Goal: Check status: Check status

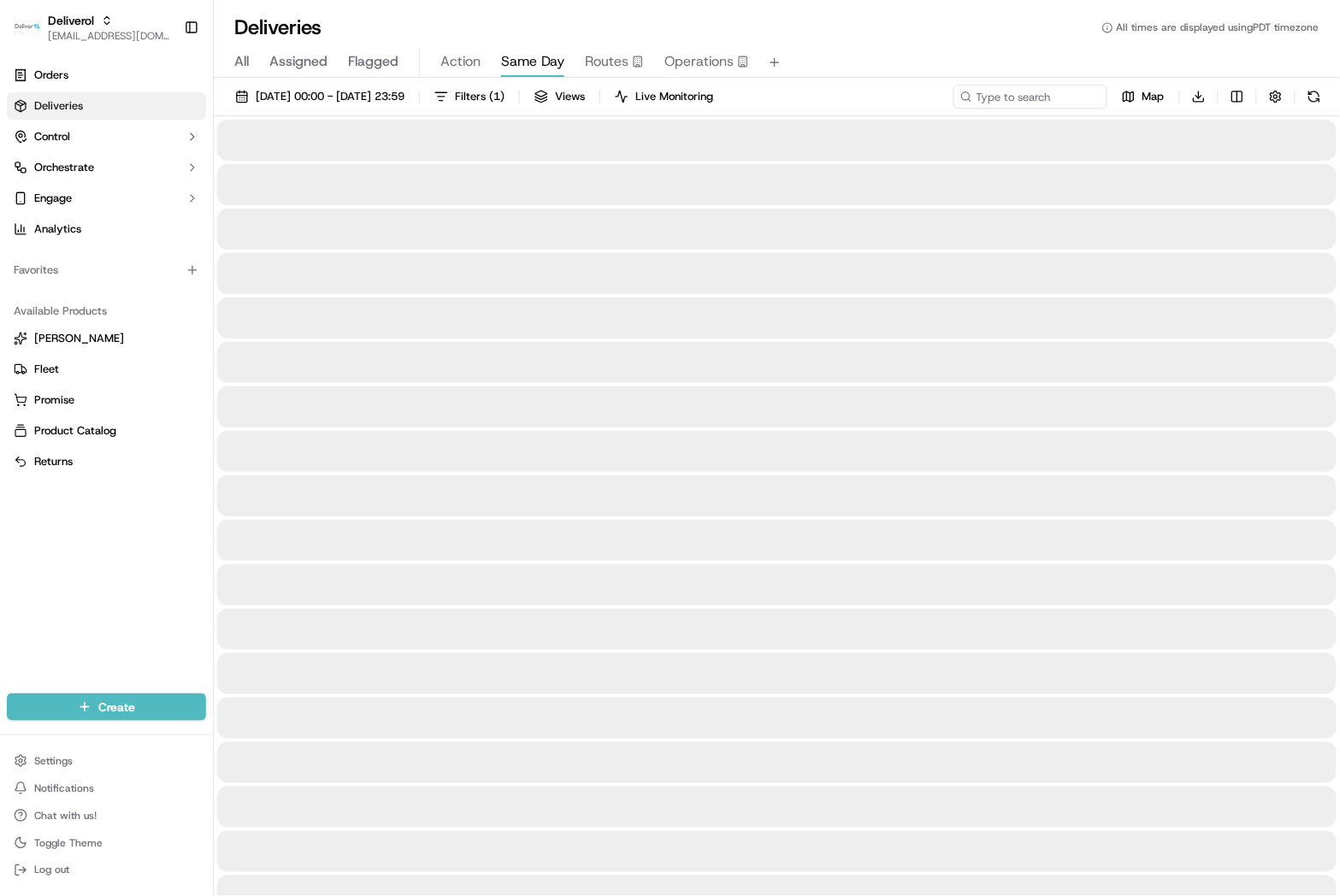
drag, startPoint x: 1007, startPoint y: 301, endPoint x: 999, endPoint y: 317, distance: 17.9
click at [1006, 309] on div at bounding box center [776, 318] width 1119 height 41
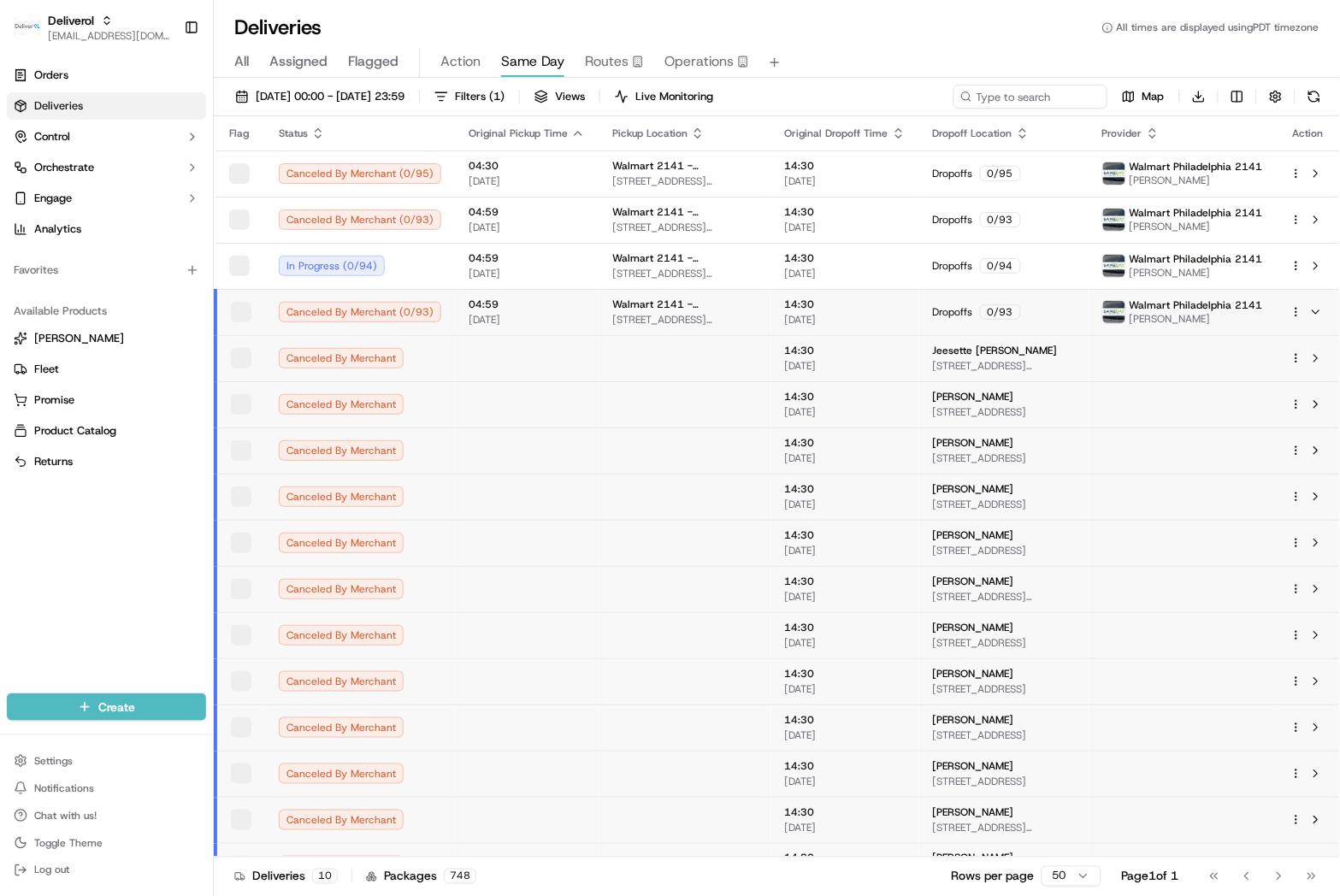
click at [859, 13] on div "Deliveries All times are displayed using PDT timezone" at bounding box center [776, 27] width 1126 height 28
click at [466, 303] on span "04:59" at bounding box center [524, 304] width 116 height 13
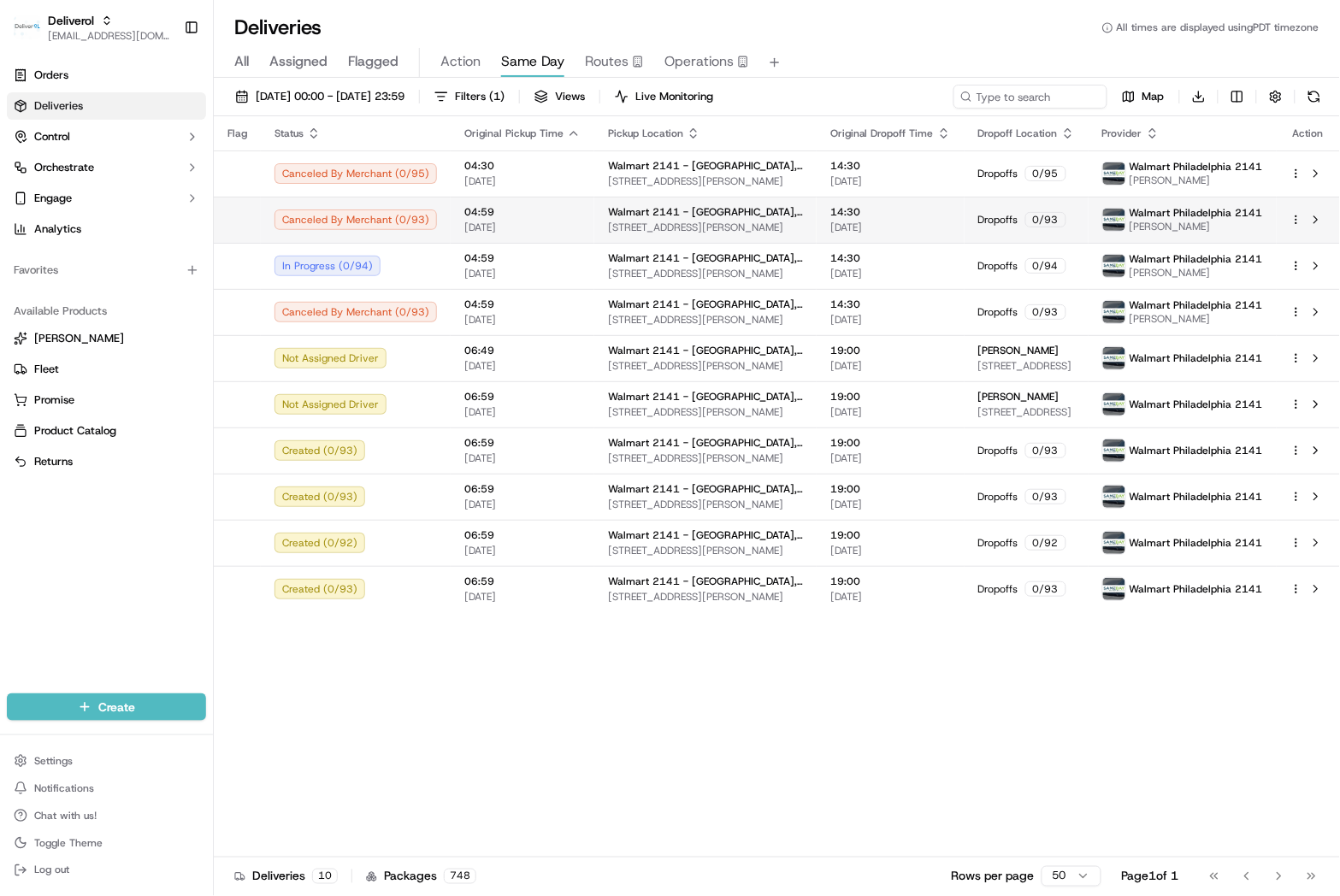
click at [440, 227] on td "Canceled By [PERSON_NAME] ( 0 / 93 )" at bounding box center [356, 220] width 190 height 46
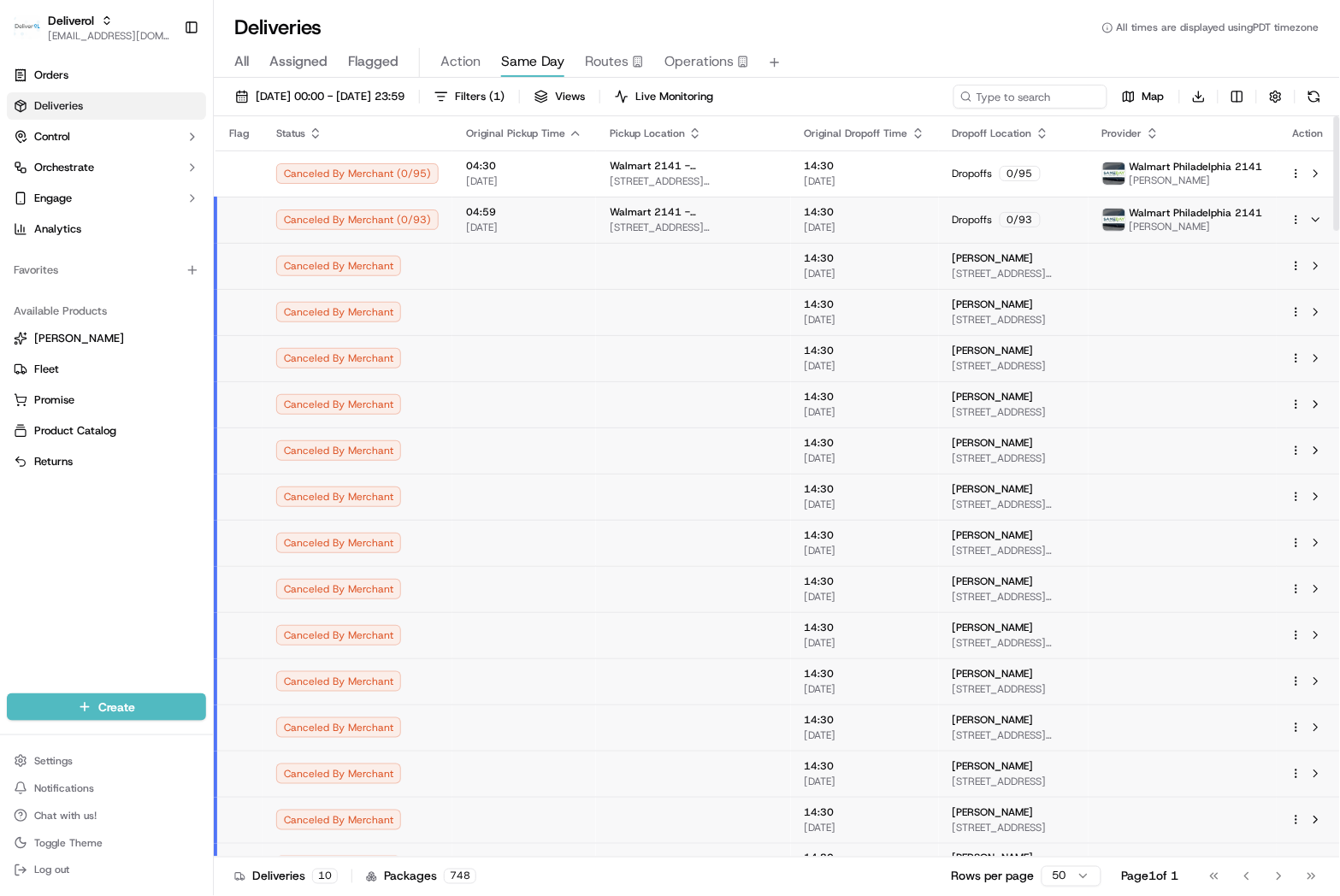
click at [440, 226] on td "Canceled By [PERSON_NAME] ( 0 / 93 )" at bounding box center [357, 220] width 190 height 46
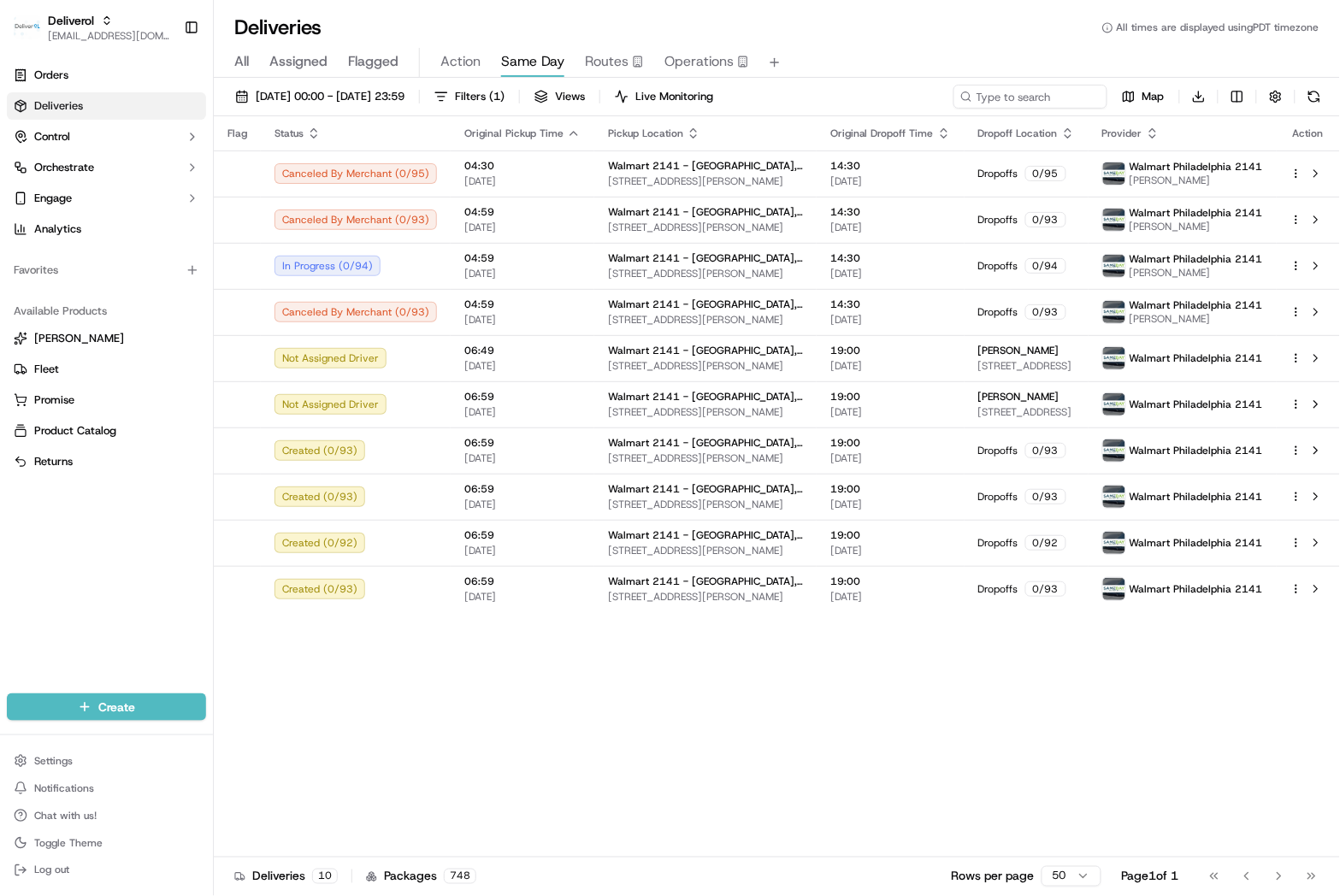
click at [562, 641] on div "Flag Status Original Pickup Time Pickup Location Original Dropoff Time Dropoff …" at bounding box center [776, 486] width 1126 height 741
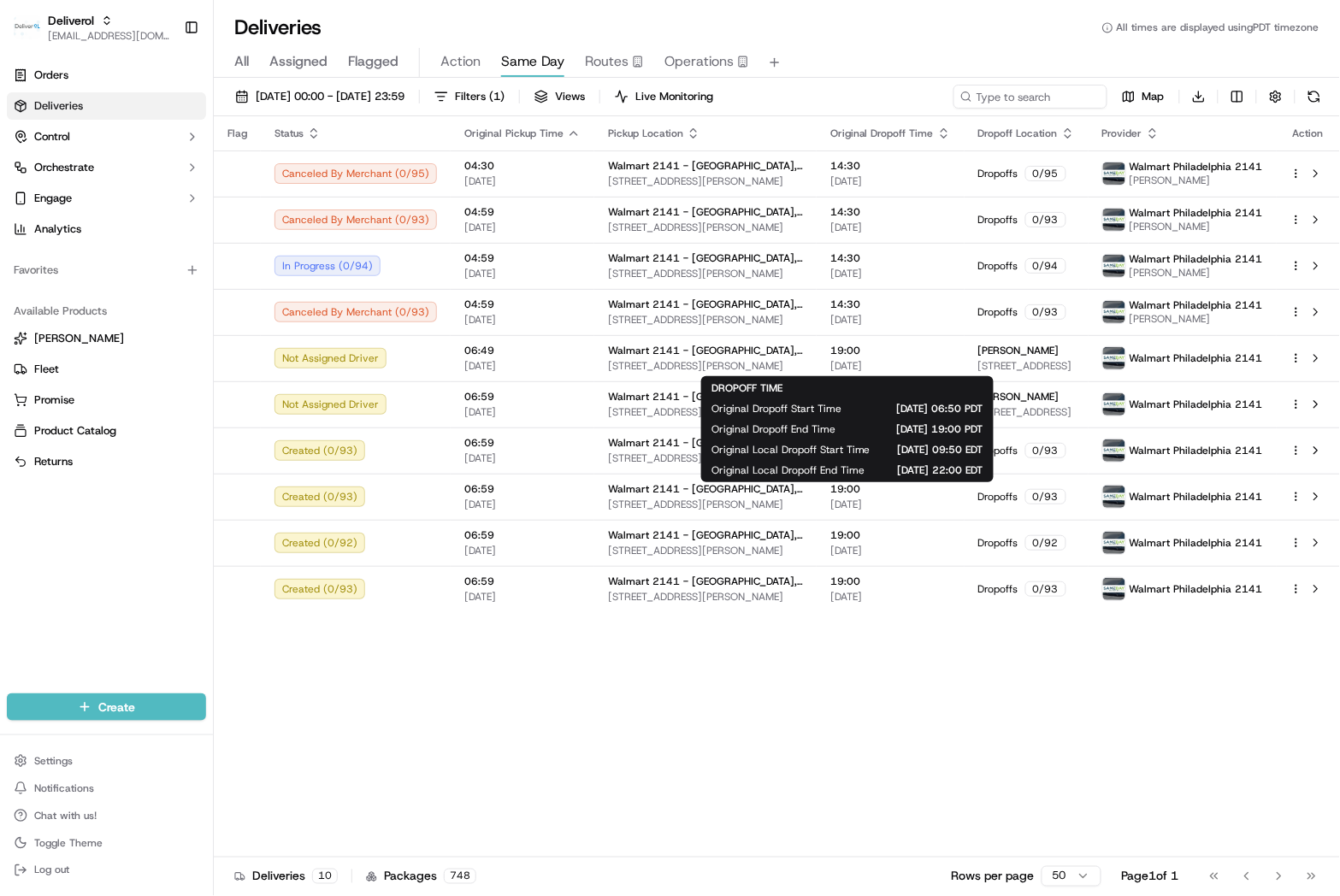
click at [892, 756] on div "Flag Status Original Pickup Time Pickup Location Original Dropoff Time Dropoff …" at bounding box center [776, 486] width 1126 height 741
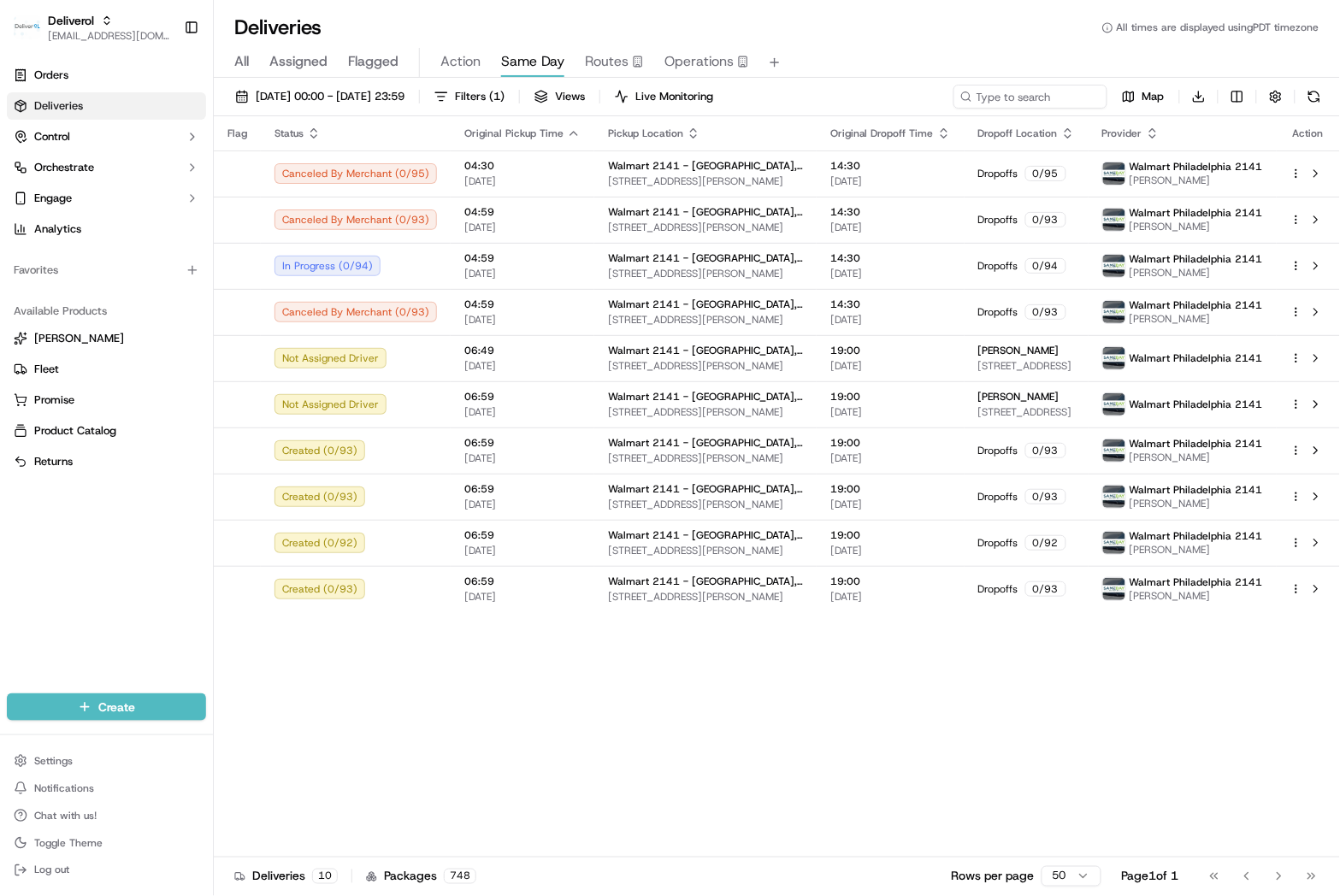
click at [738, 697] on div "Flag Status Original Pickup Time Pickup Location Original Dropoff Time Dropoff …" at bounding box center [776, 486] width 1126 height 741
click at [1236, 272] on span "[PERSON_NAME]" at bounding box center [1196, 272] width 133 height 13
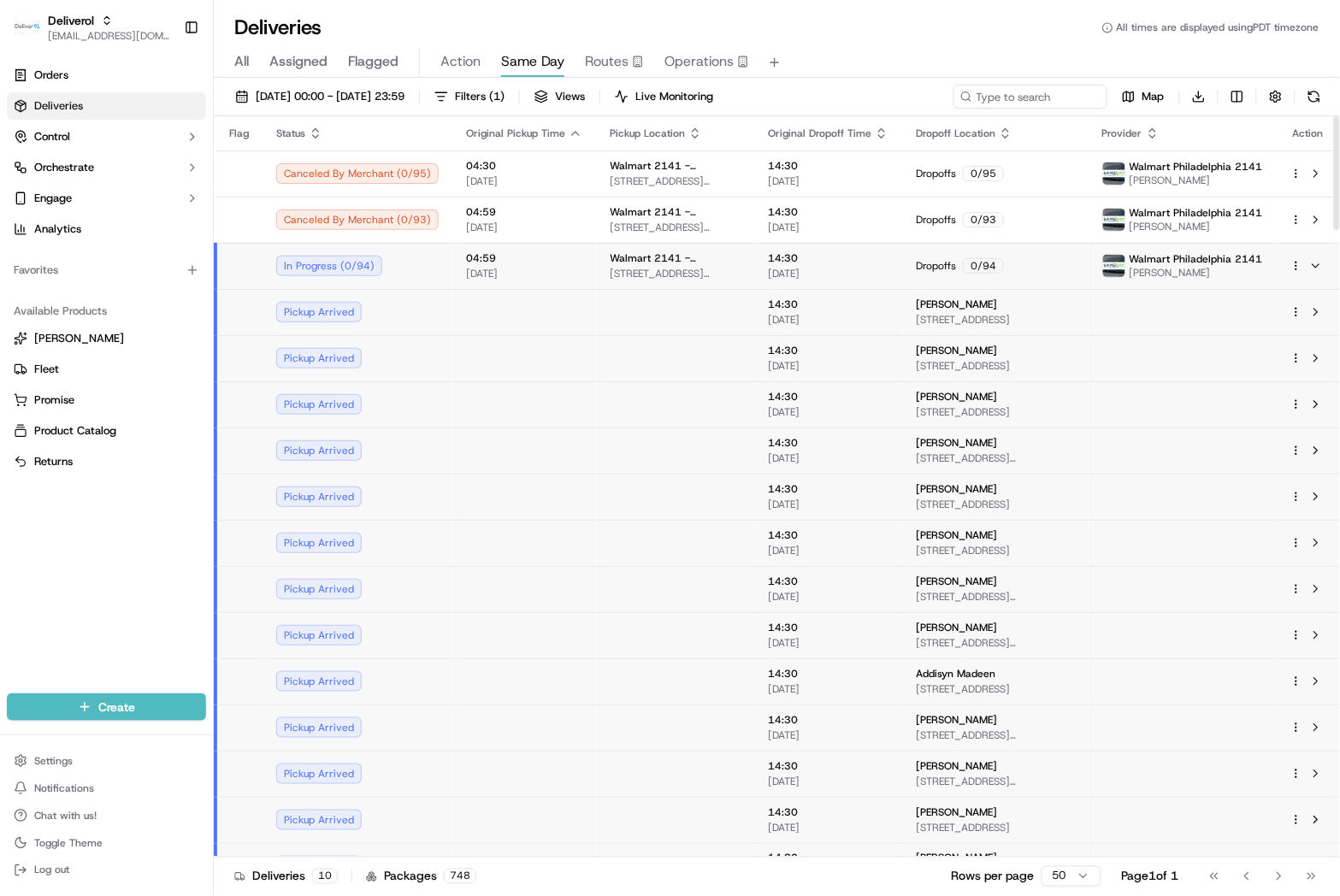
click at [1236, 272] on span "[PERSON_NAME]" at bounding box center [1196, 272] width 133 height 13
